Goal: Transaction & Acquisition: Purchase product/service

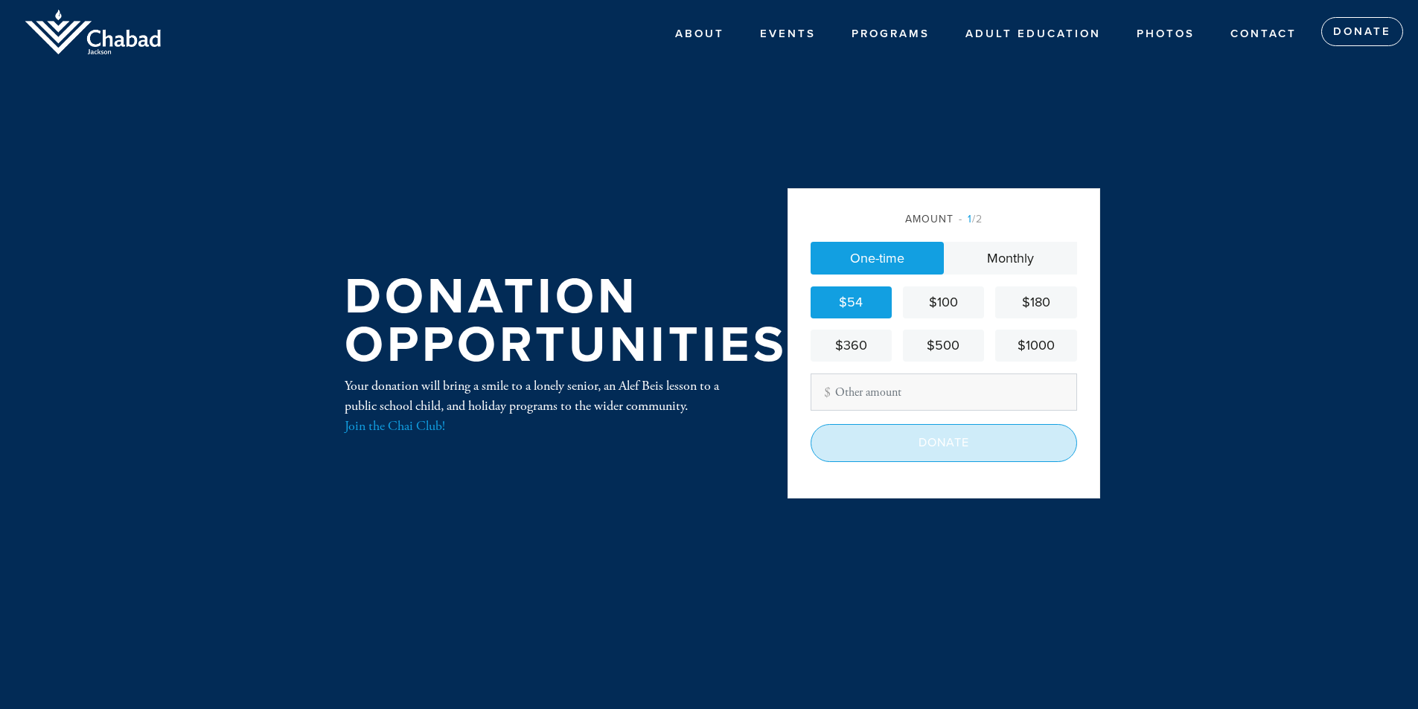
click at [900, 442] on input "Donate" at bounding box center [943, 442] width 266 height 37
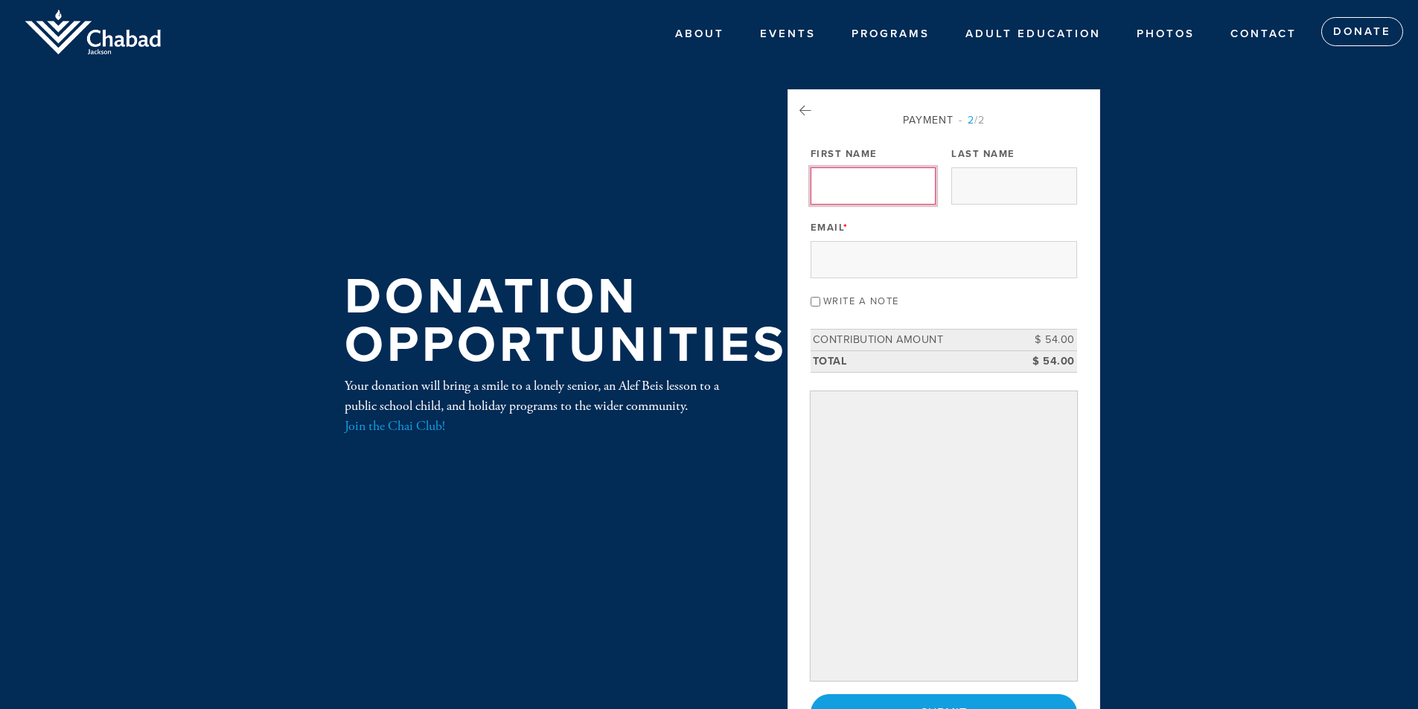
click at [861, 187] on input "First Name" at bounding box center [872, 185] width 125 height 37
type input "Rachel"
type input "Silverstein"
type input "rachelsilverstein1@gmail.com"
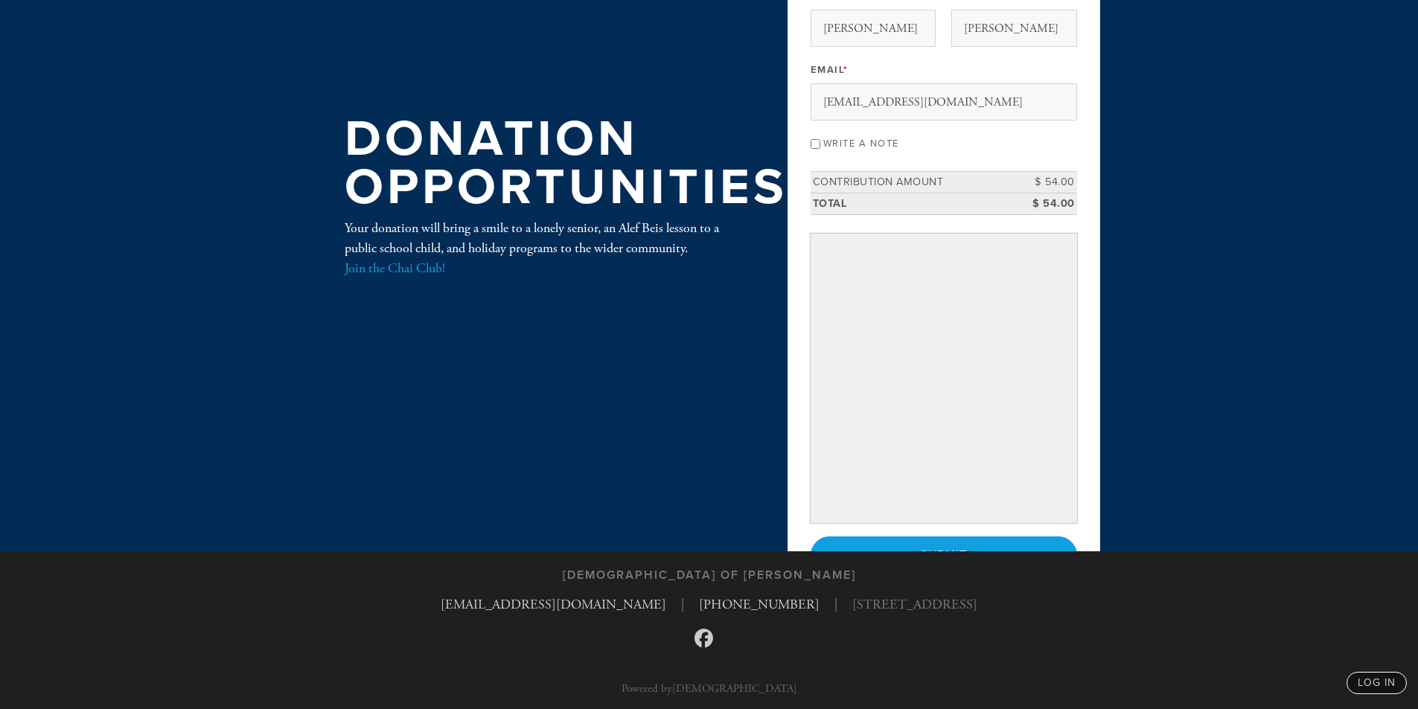
scroll to position [160, 0]
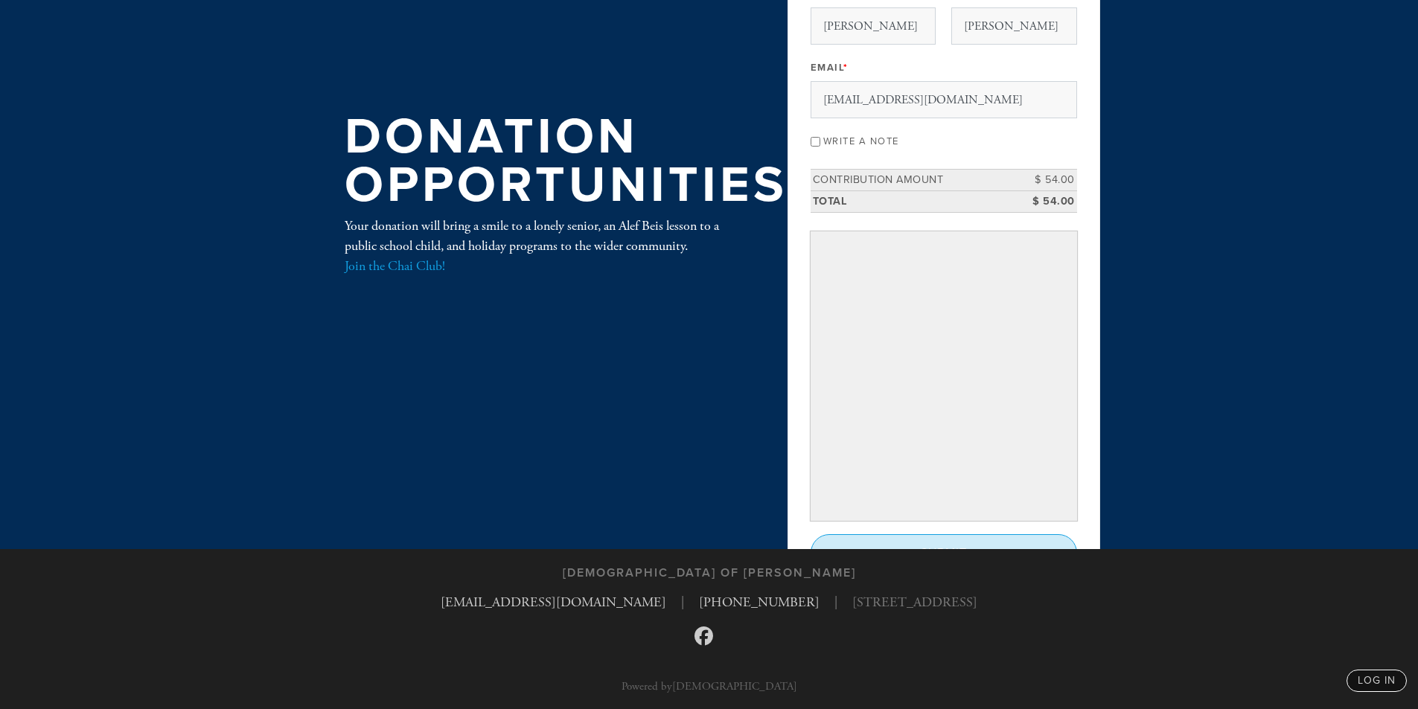
click at [927, 536] on input "Submit" at bounding box center [943, 552] width 266 height 37
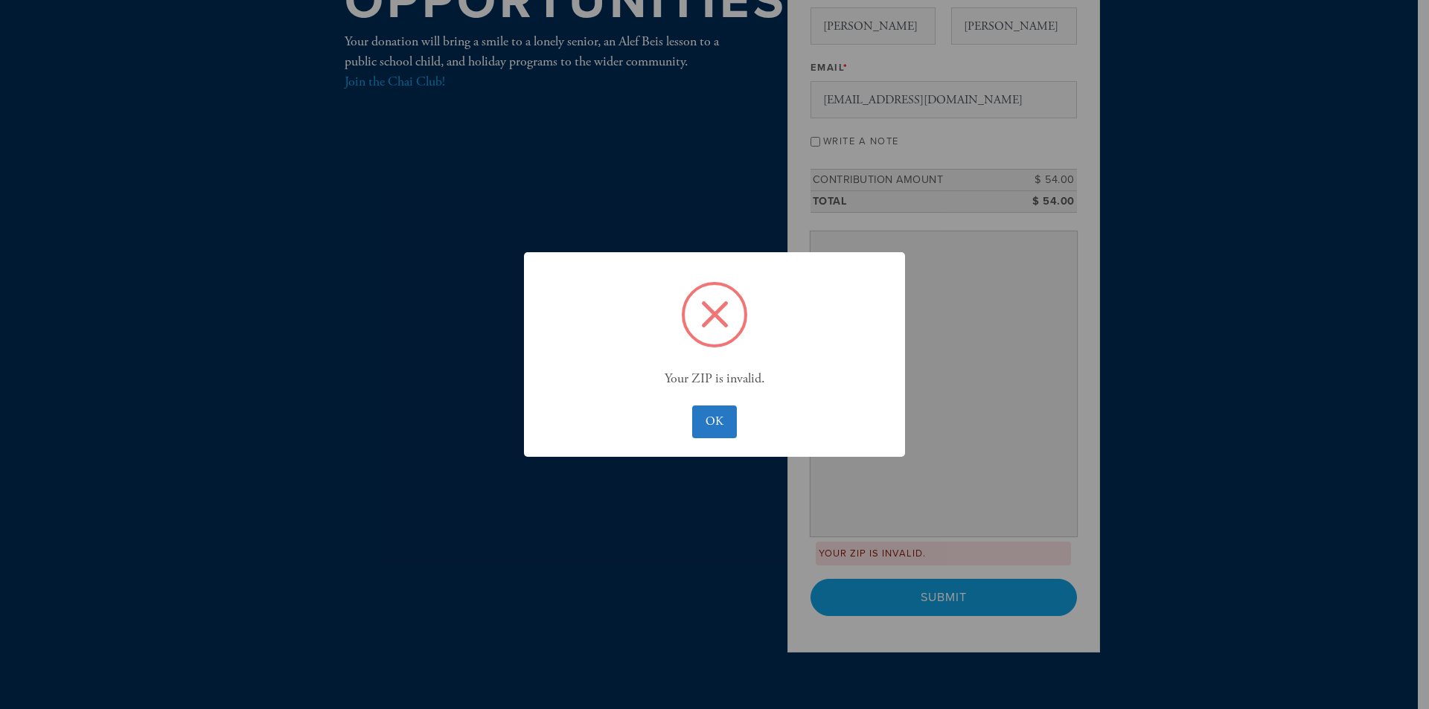
click at [869, 497] on div "× Your ZIP is invalid. OK No Cancel" at bounding box center [714, 354] width 1429 height 709
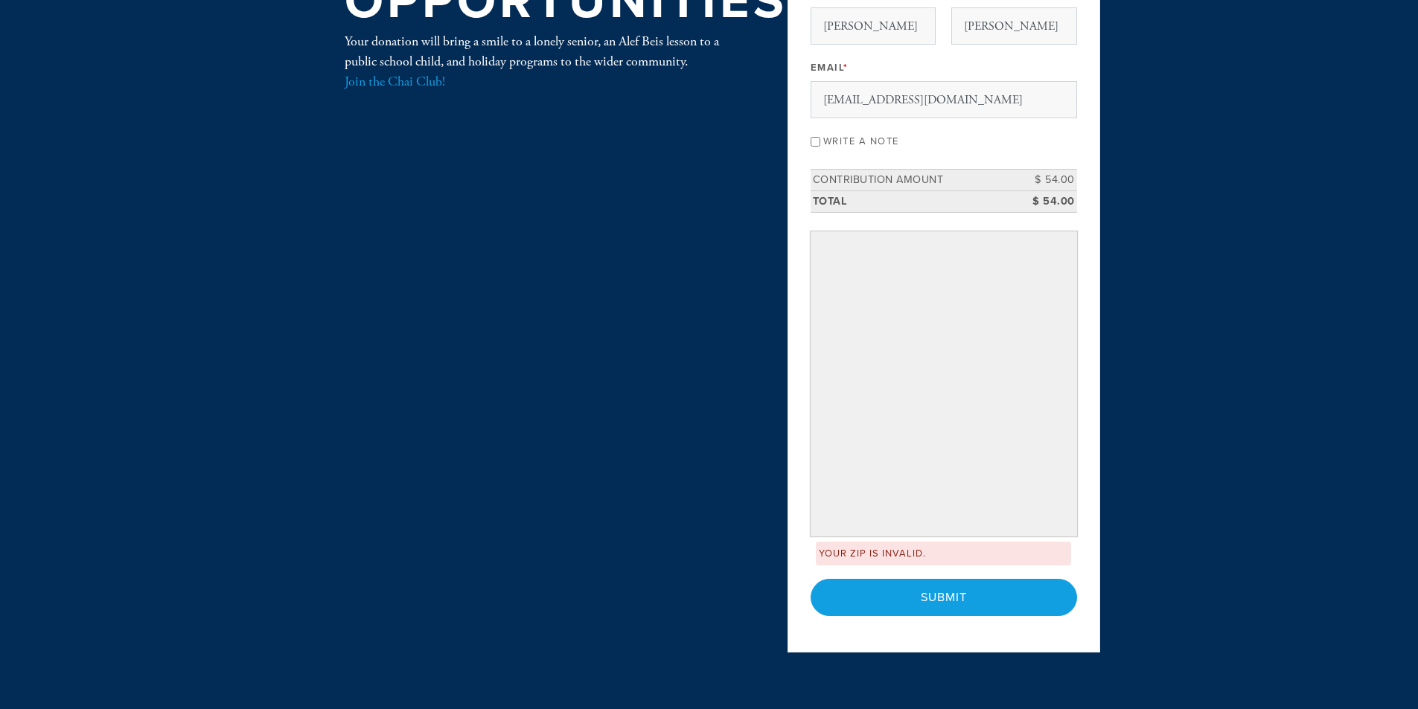
scroll to position [260, 0]
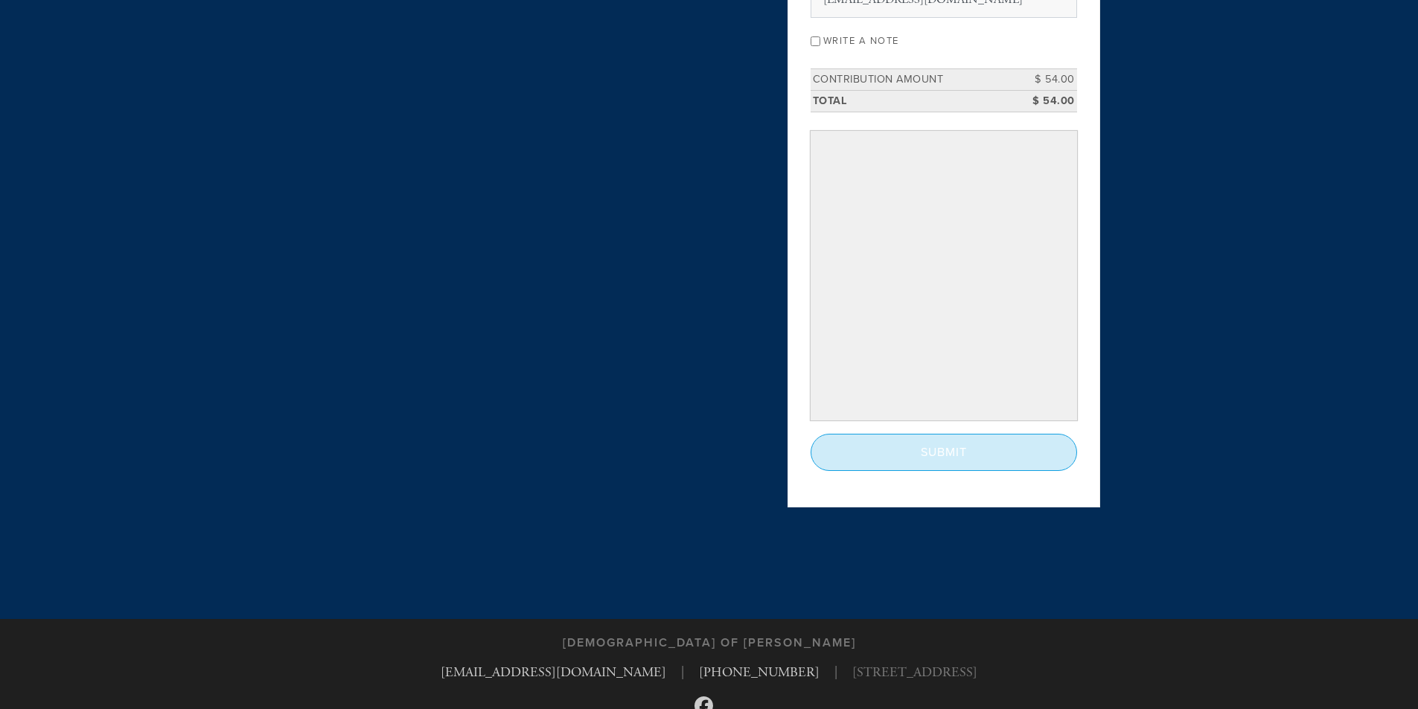
click at [932, 449] on input "Submit" at bounding box center [943, 452] width 266 height 37
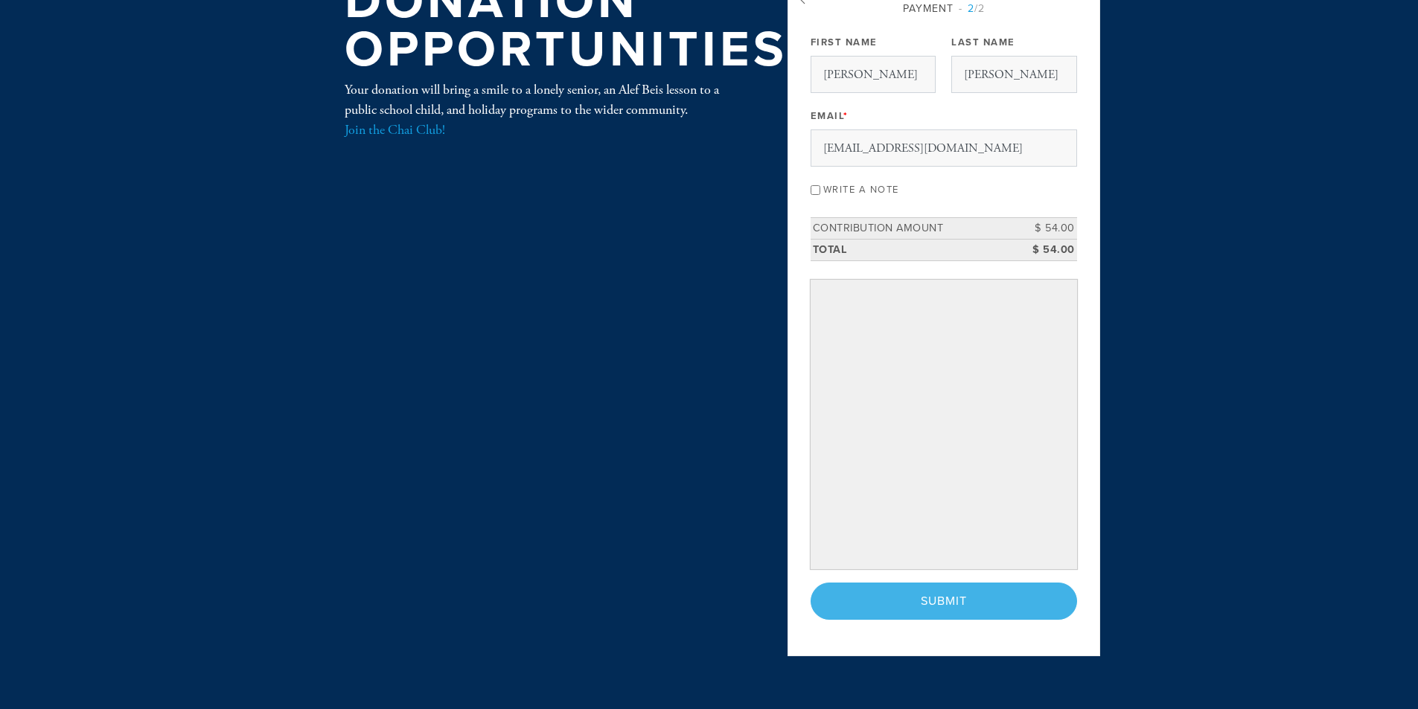
scroll to position [37, 0]
